Goal: Task Accomplishment & Management: Manage account settings

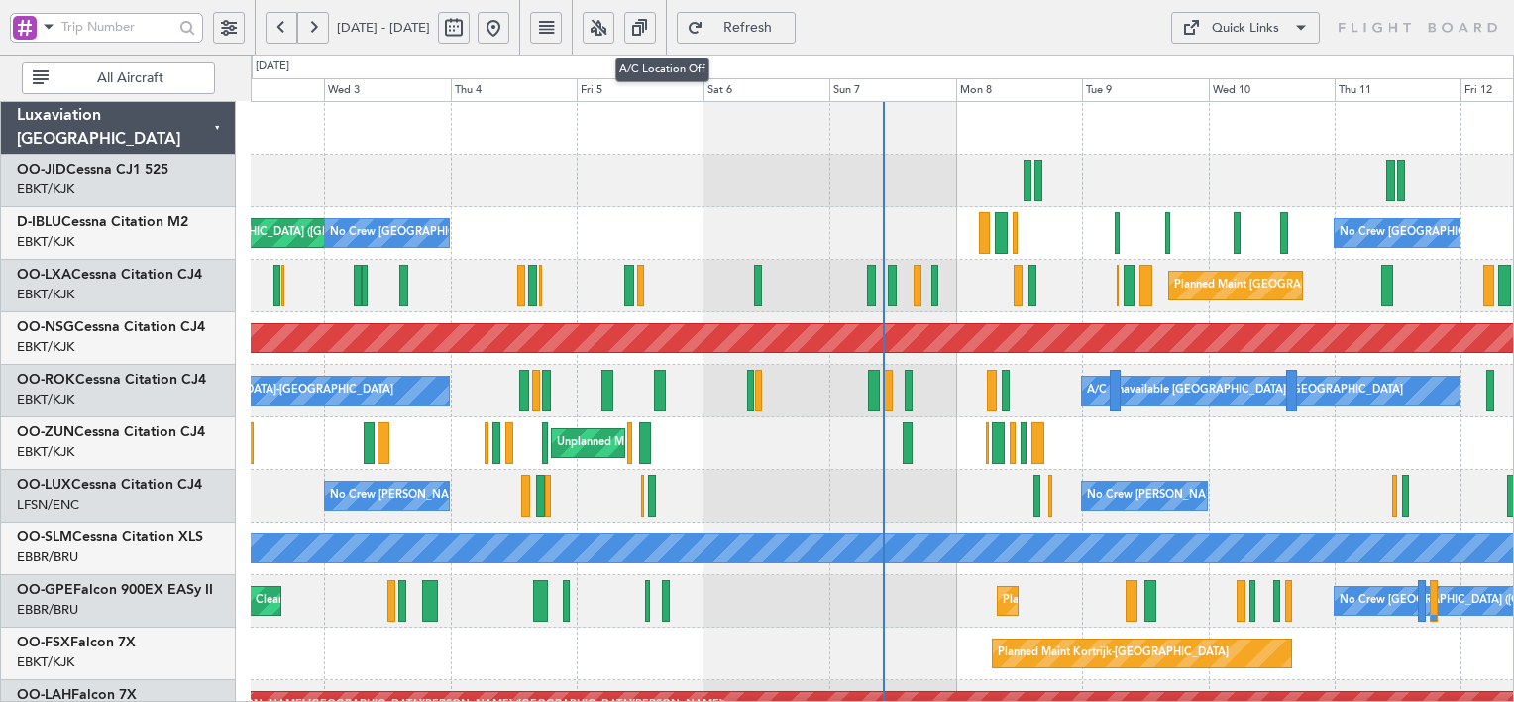
click at [614, 13] on button at bounding box center [599, 28] width 32 height 32
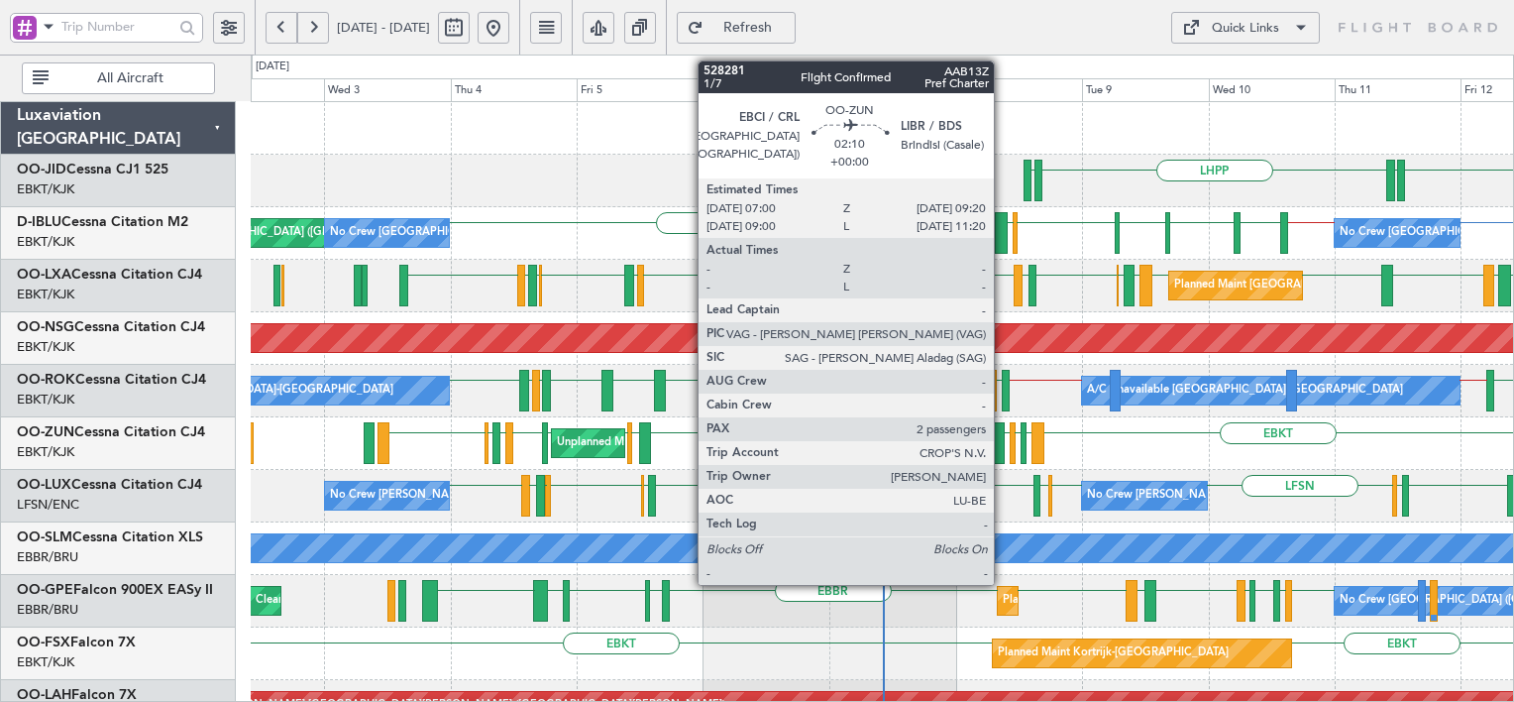
click at [1003, 447] on div at bounding box center [998, 443] width 13 height 42
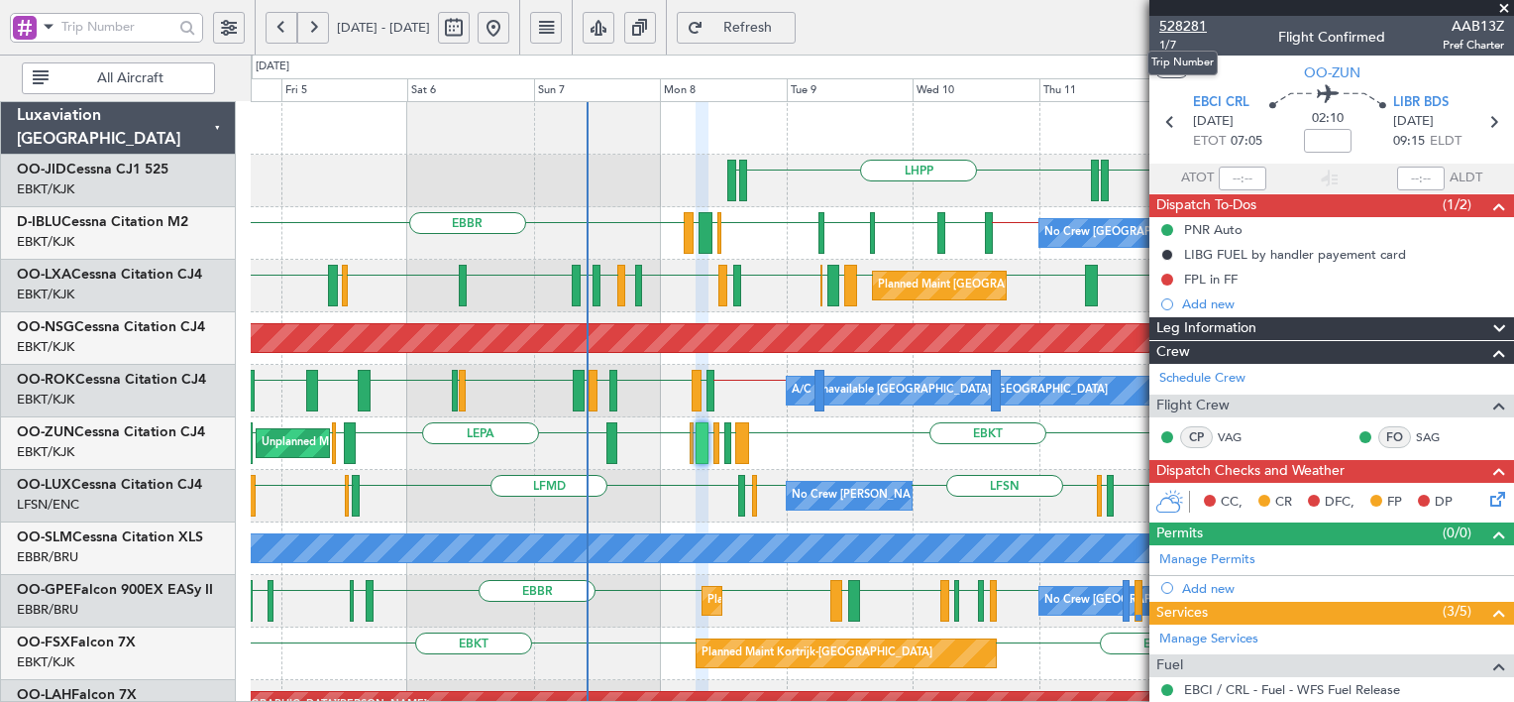
click at [1179, 21] on span "528281" at bounding box center [1183, 26] width 48 height 21
click at [1193, 629] on link "Manage Services" at bounding box center [1208, 639] width 99 height 20
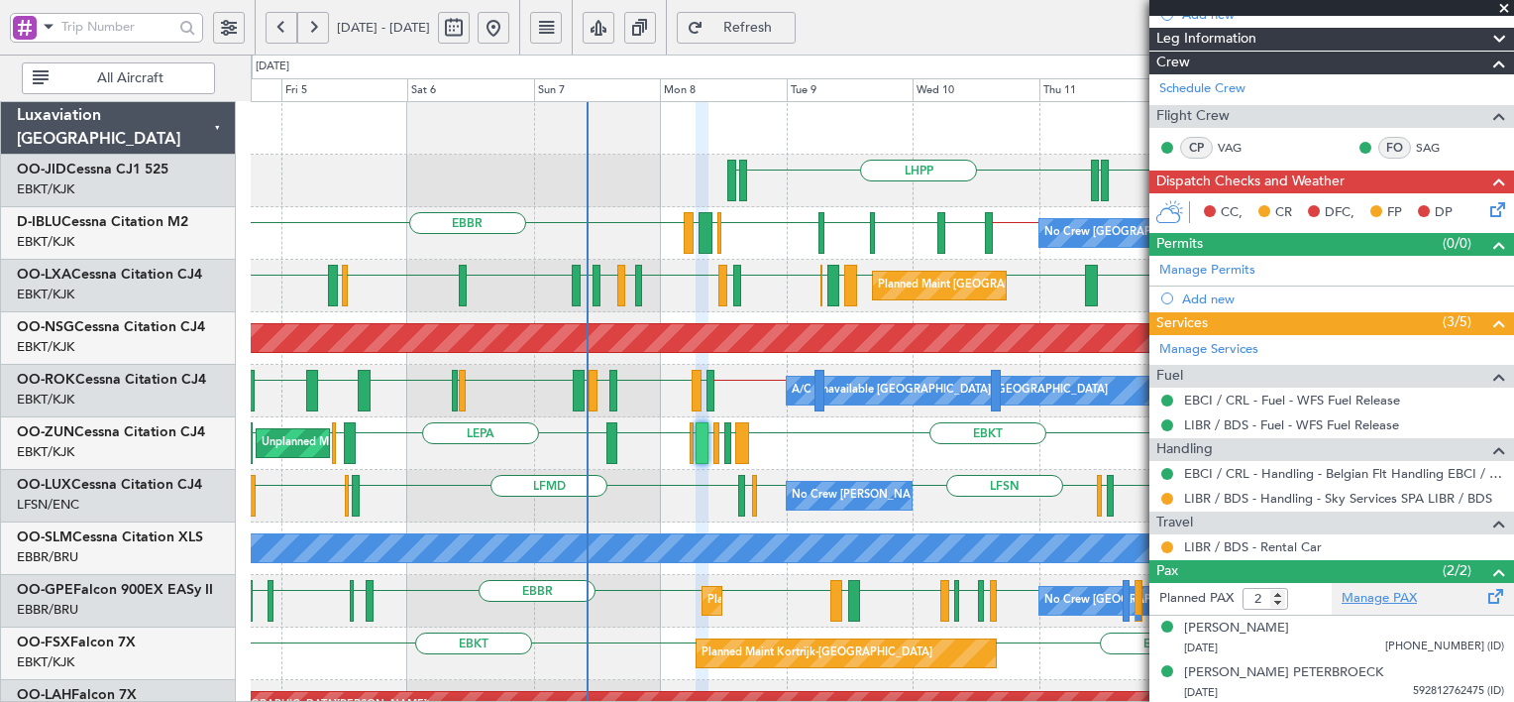
click at [1407, 591] on link "Manage PAX" at bounding box center [1379, 599] width 75 height 20
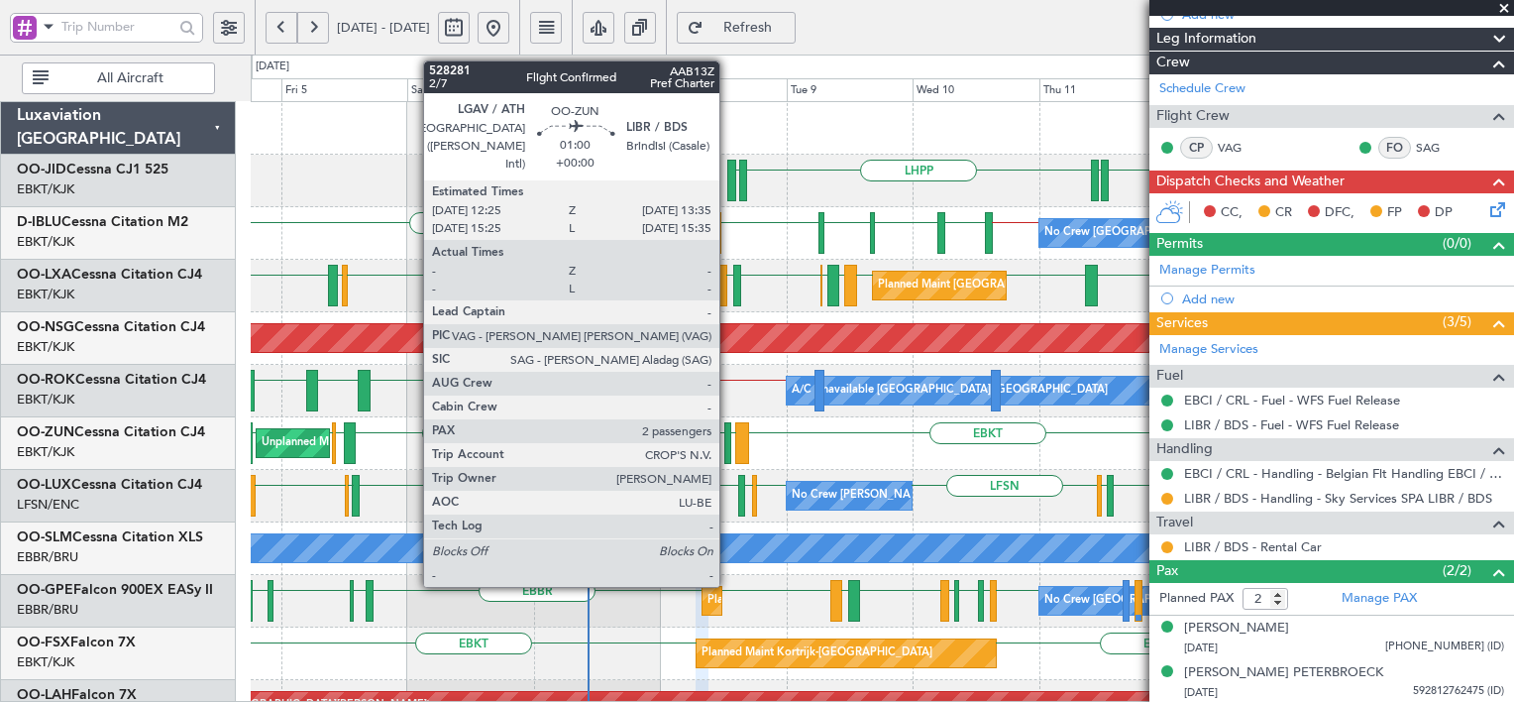
click at [728, 453] on div at bounding box center [727, 443] width 7 height 42
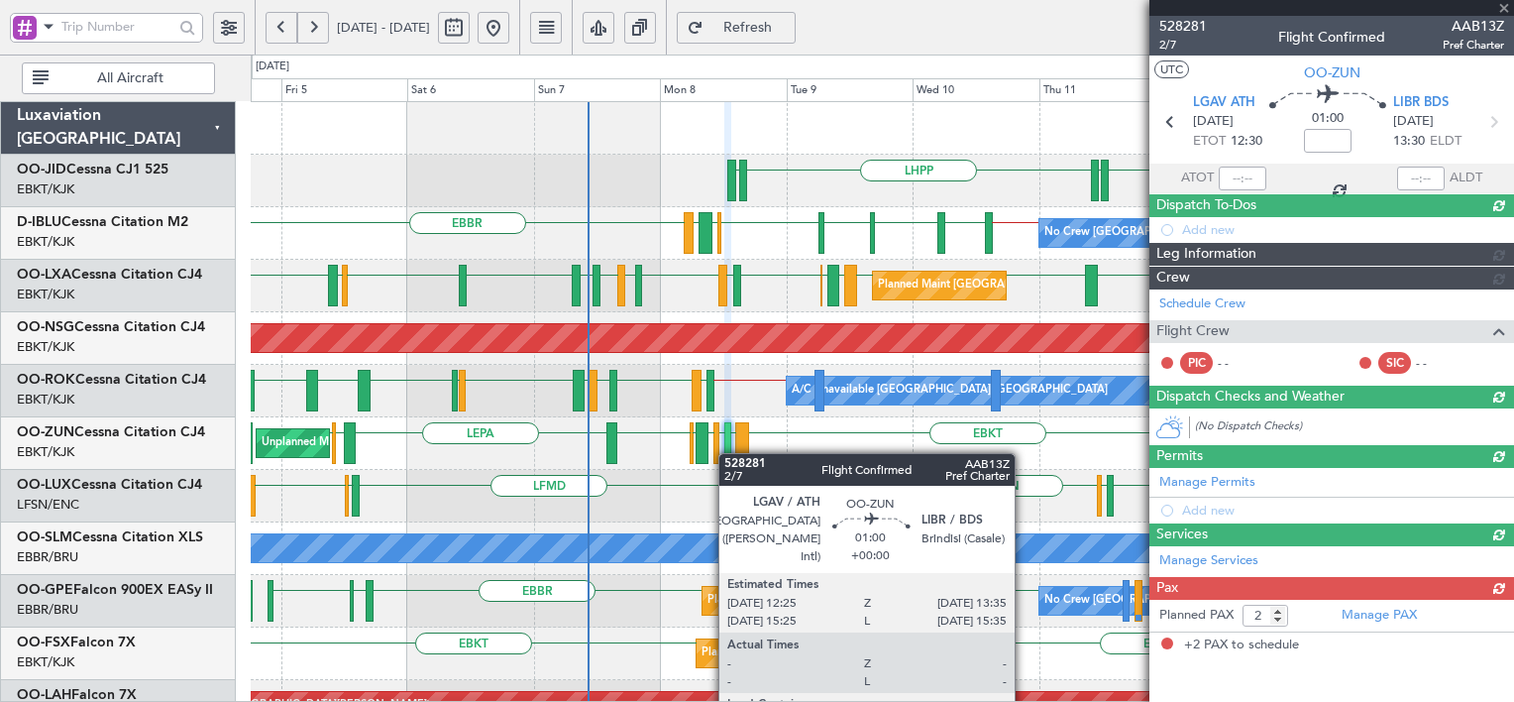
scroll to position [0, 0]
